Goal: Information Seeking & Learning: Learn about a topic

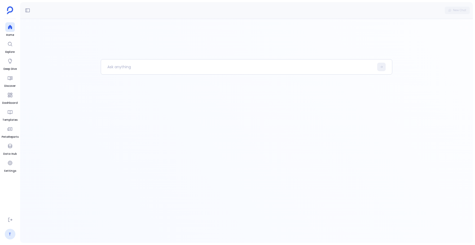
click at [9, 234] on link "T" at bounding box center [10, 233] width 11 height 11
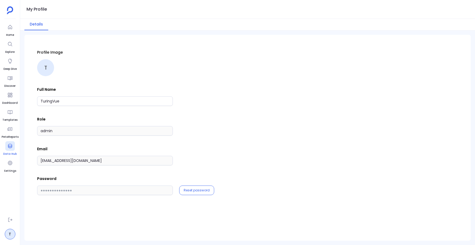
click at [10, 145] on icon at bounding box center [9, 145] width 5 height 5
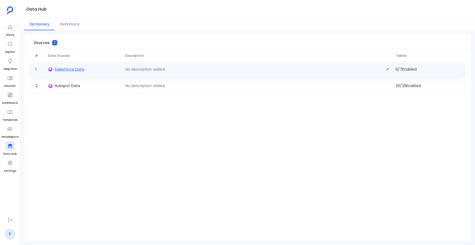
click at [70, 67] on span "Salesforce Data" at bounding box center [70, 69] width 30 height 5
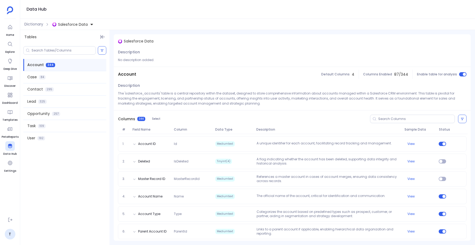
click at [208, 12] on div "Data Hub" at bounding box center [247, 9] width 455 height 19
click at [52, 188] on div "Account 344 Case 84 Contact 295 Lead 325 Opportunity 257 Task 109 User 192" at bounding box center [64, 144] width 89 height 201
click at [83, 24] on span "Salesforce Data" at bounding box center [73, 24] width 30 height 5
click at [36, 23] on span "Dictionary" at bounding box center [33, 24] width 19 height 6
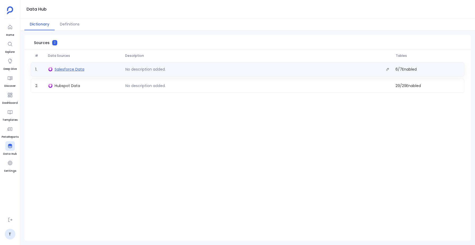
click at [69, 68] on span "Salesforce Data" at bounding box center [70, 69] width 30 height 5
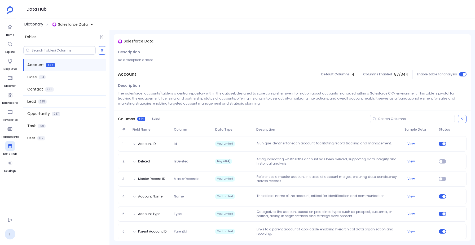
click at [33, 26] on span "Dictionary" at bounding box center [33, 24] width 19 height 6
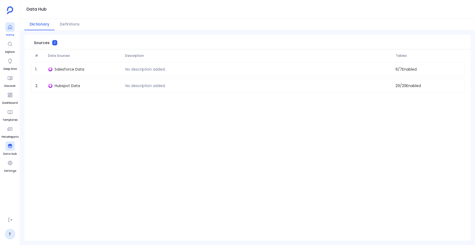
click at [6, 30] on div at bounding box center [10, 27] width 10 height 10
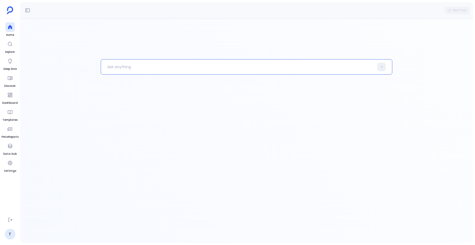
click at [119, 63] on p at bounding box center [237, 67] width 273 height 14
click at [109, 67] on p "List of opportunities closed" at bounding box center [234, 67] width 267 height 14
click at [167, 69] on p "count of opportunities closed" at bounding box center [234, 67] width 267 height 14
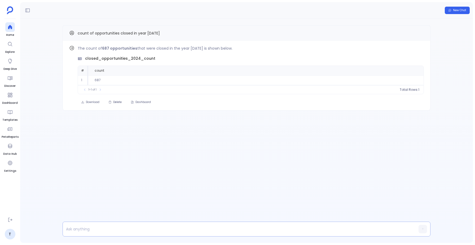
click at [79, 227] on p at bounding box center [236, 228] width 347 height 7
click at [424, 229] on button "button" at bounding box center [422, 228] width 8 height 8
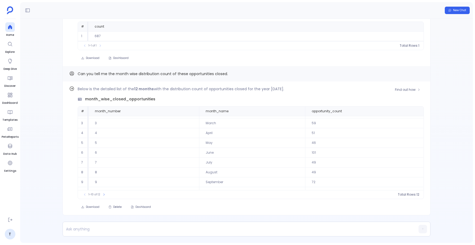
scroll to position [24, 0]
click at [103, 193] on icon at bounding box center [103, 194] width 1 height 2
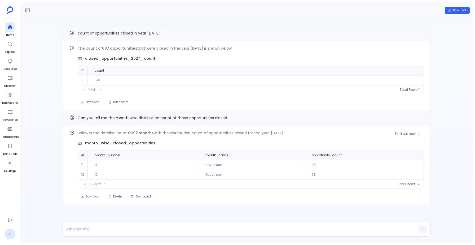
scroll to position [0, 0]
click at [86, 184] on button at bounding box center [84, 183] width 5 height 5
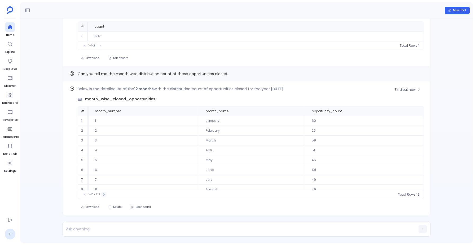
click at [105, 194] on button at bounding box center [103, 194] width 5 height 5
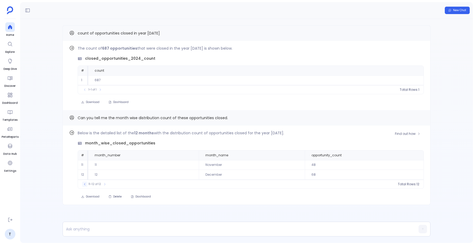
click at [85, 184] on icon at bounding box center [84, 183] width 3 height 3
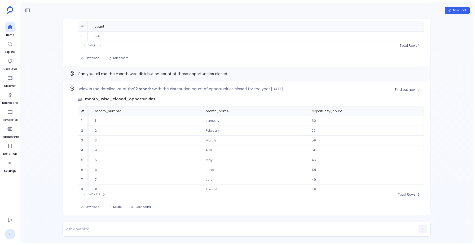
click at [207, 160] on td "May" at bounding box center [252, 160] width 106 height 10
click at [57, 78] on div "Find out how Below is the detailed list of the 12 months with the distribution …" at bounding box center [246, 131] width 453 height 224
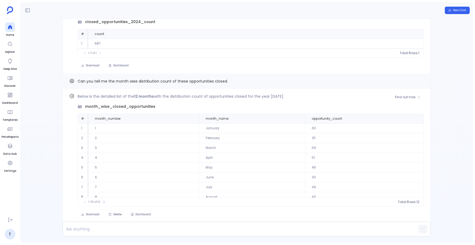
scroll to position [-44, 0]
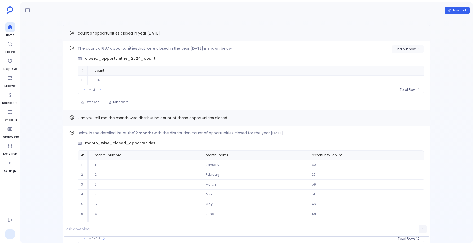
click at [396, 50] on span "Find out how" at bounding box center [405, 49] width 21 height 4
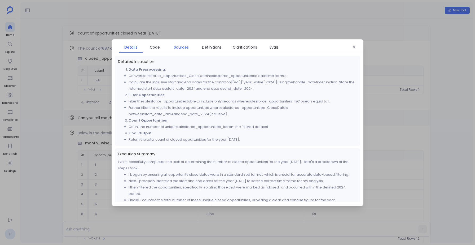
click at [185, 49] on span "Sources" at bounding box center [181, 47] width 15 height 6
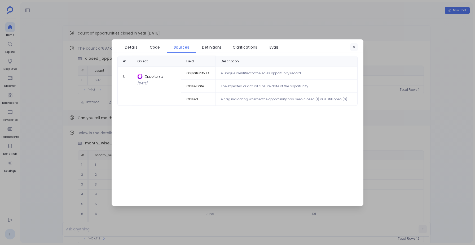
click at [354, 47] on icon "button" at bounding box center [353, 46] width 3 height 3
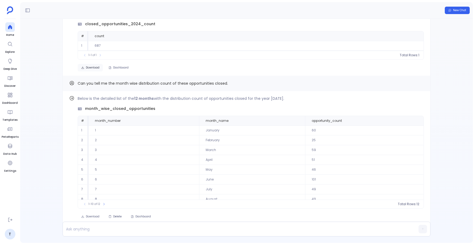
scroll to position [0, 0]
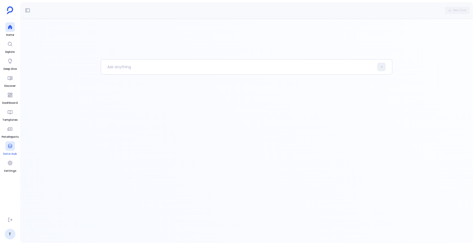
click at [8, 147] on icon at bounding box center [10, 146] width 4 height 4
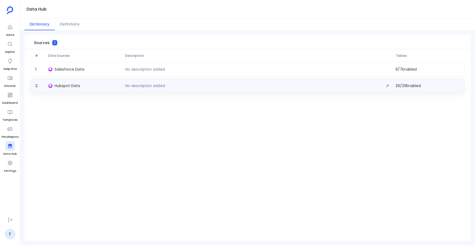
click at [63, 88] on div "Hubspot Data" at bounding box center [84, 85] width 77 height 7
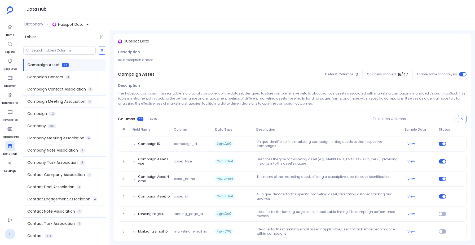
click at [67, 24] on span "Hubspot Data" at bounding box center [70, 24] width 25 height 5
click at [97, 19] on div "Dictionary Hubspot Data" at bounding box center [247, 24] width 455 height 11
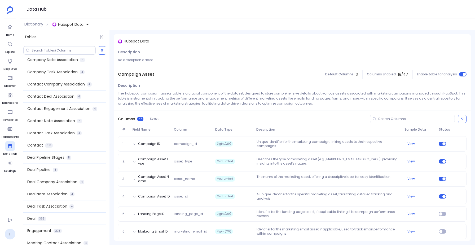
scroll to position [90, 0]
click at [352, 7] on div "Data Hub" at bounding box center [247, 9] width 455 height 19
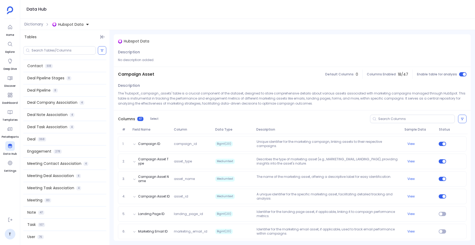
scroll to position [0, 0]
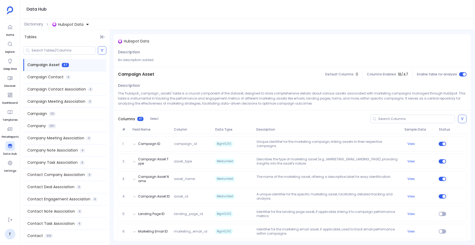
click at [70, 22] on span "Hubspot Data" at bounding box center [70, 24] width 25 height 5
click at [76, 48] on span "Salesforce Data" at bounding box center [78, 48] width 30 height 5
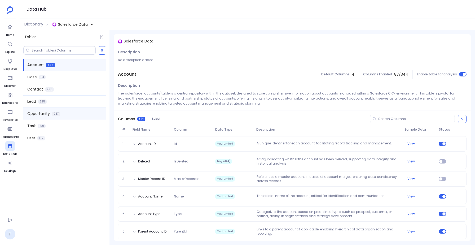
click at [46, 114] on span "Opportunity" at bounding box center [38, 114] width 23 height 6
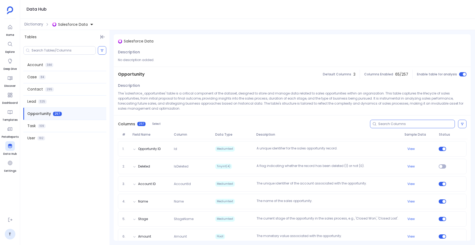
click at [385, 124] on input at bounding box center [416, 124] width 76 height 4
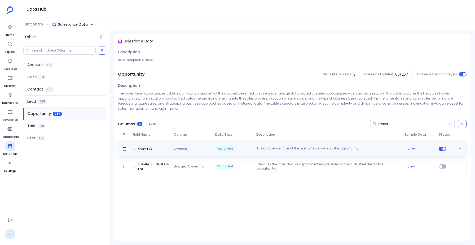
type input "owner"
click at [274, 147] on p "The unique identifier of the user or team owning the opportunity." at bounding box center [328, 148] width 148 height 5
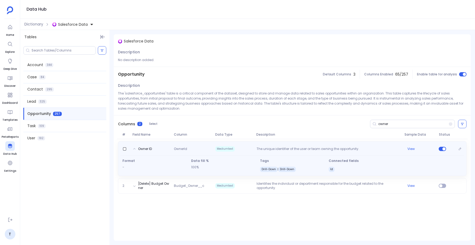
click at [274, 147] on p "The unique identifier of the user or team owning the opportunity." at bounding box center [328, 149] width 148 height 5
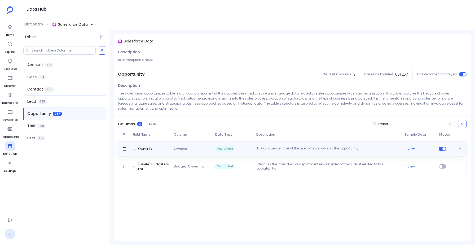
click at [274, 147] on p "The unique identifier of the user or team owning the opportunity." at bounding box center [328, 148] width 148 height 5
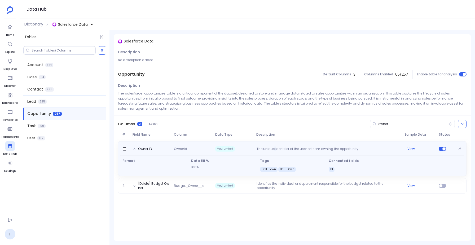
click at [274, 147] on p "The unique identifier of the user or team owning the opportunity." at bounding box center [328, 149] width 148 height 5
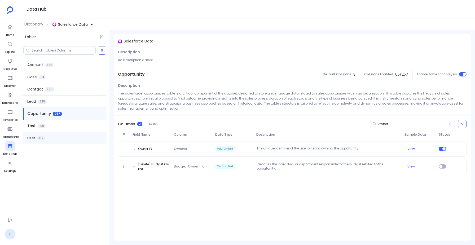
click at [55, 134] on div "User 192" at bounding box center [64, 138] width 83 height 12
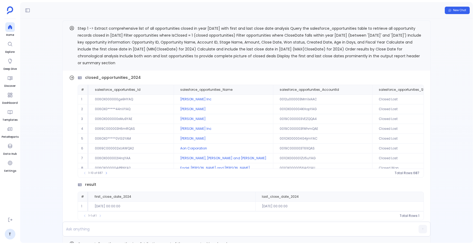
scroll to position [-494, 0]
